Goal: Check status: Check status

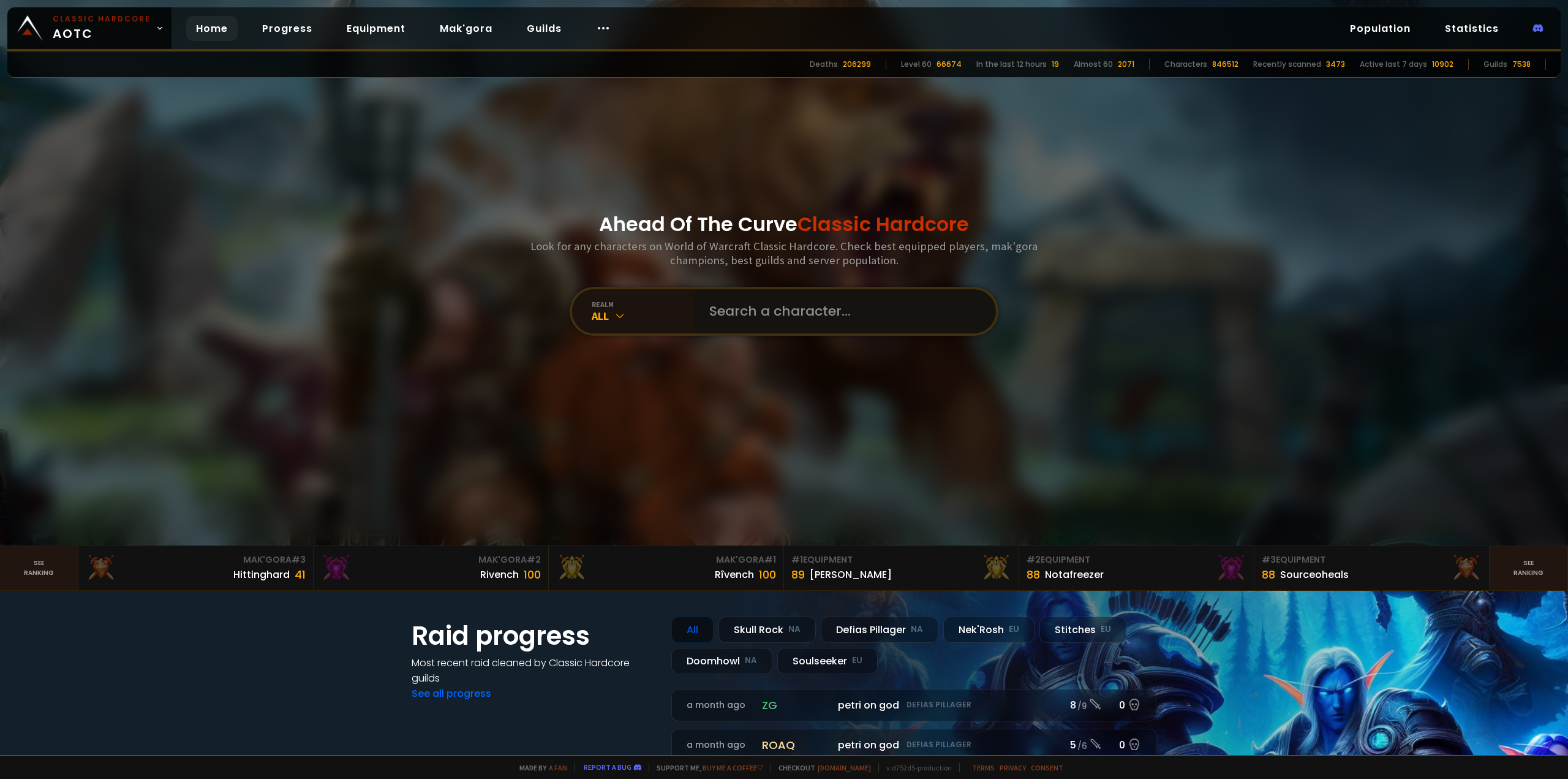
click at [808, 297] on input "text" at bounding box center [841, 311] width 280 height 44
type input "Thehuntars"
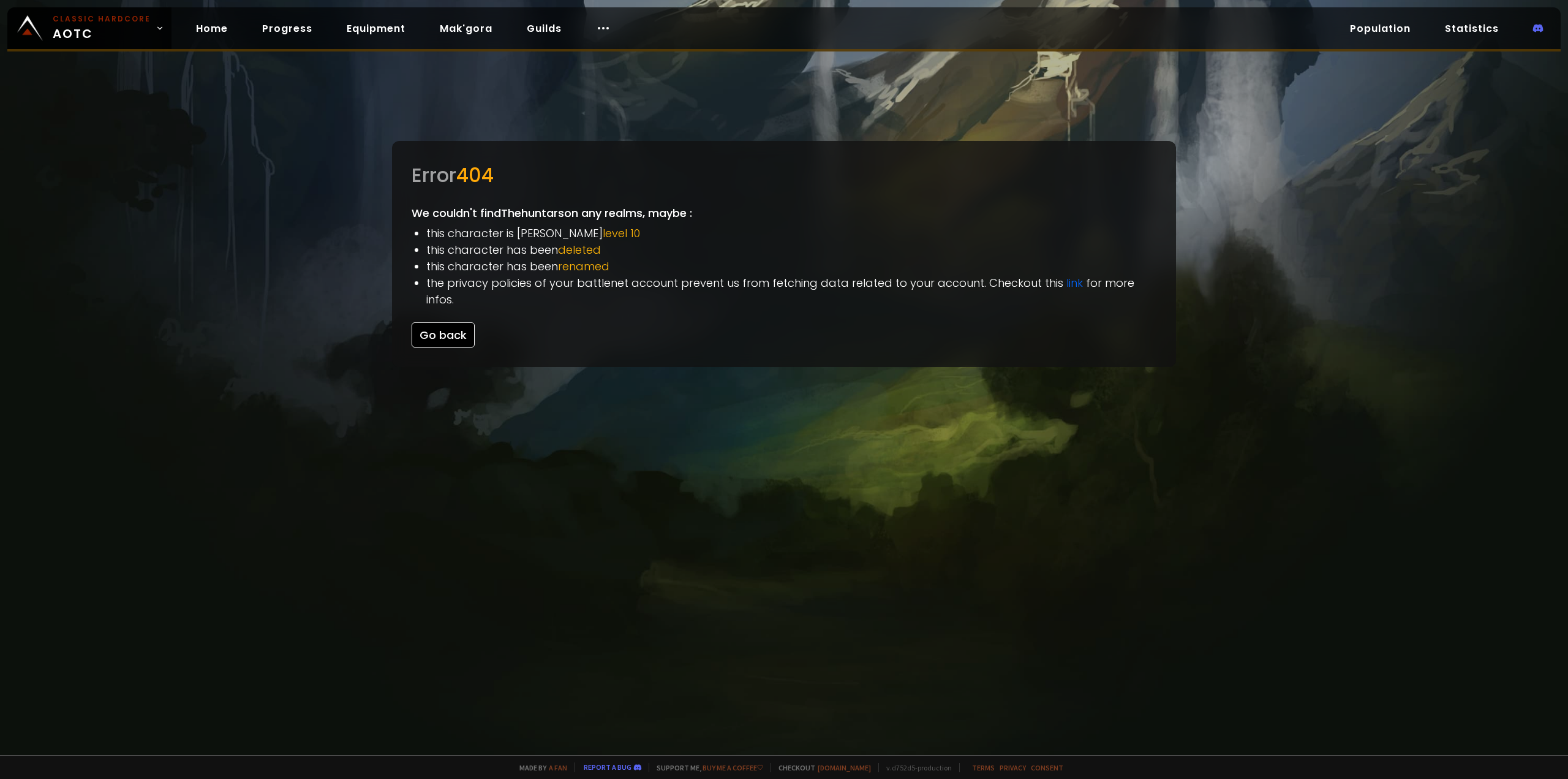
click at [463, 322] on button "Go back" at bounding box center [443, 334] width 63 height 25
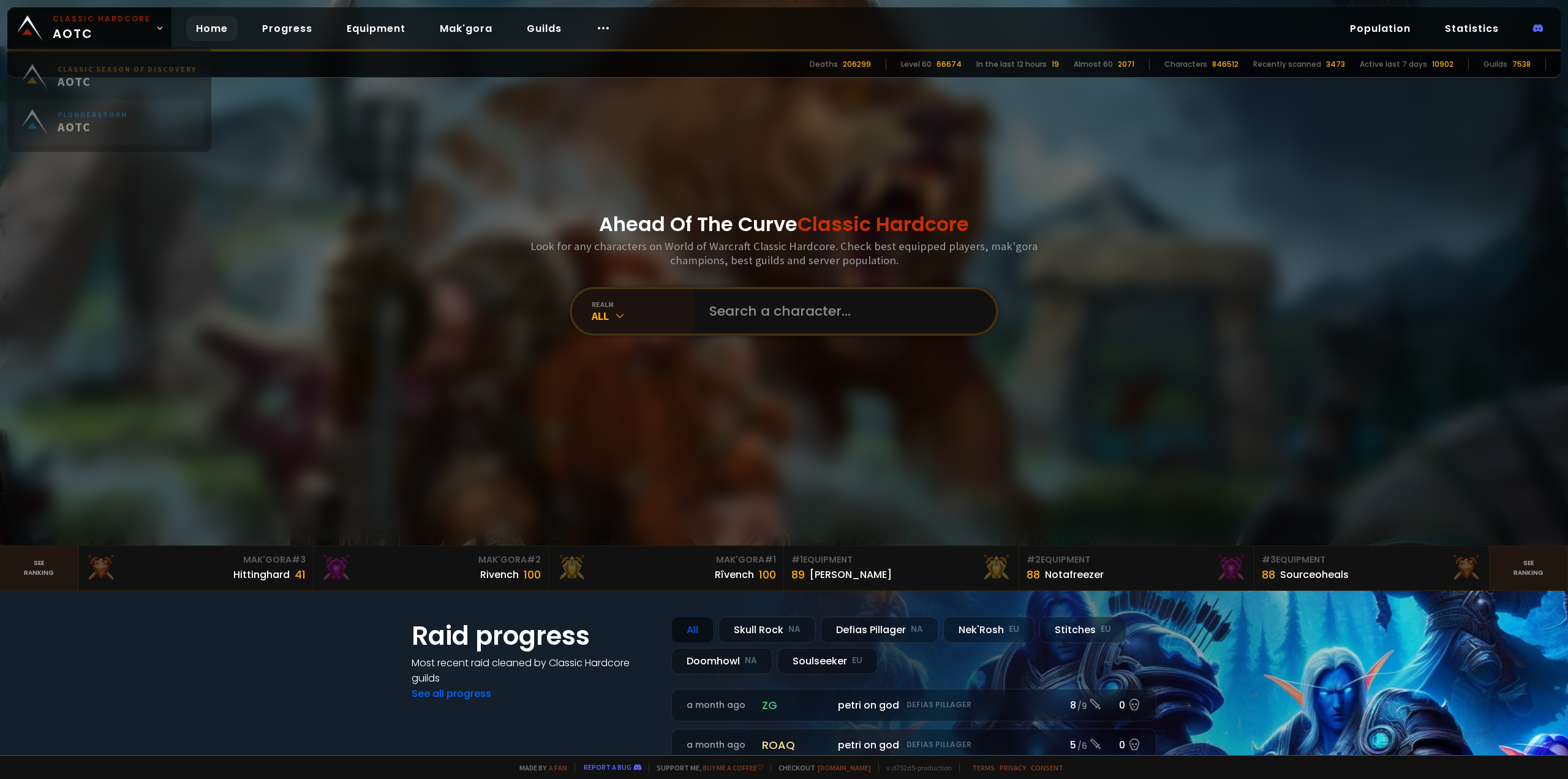
click at [129, 121] on link "Plunderstorm AOTC" at bounding box center [109, 129] width 189 height 45
